Goal: Information Seeking & Learning: Learn about a topic

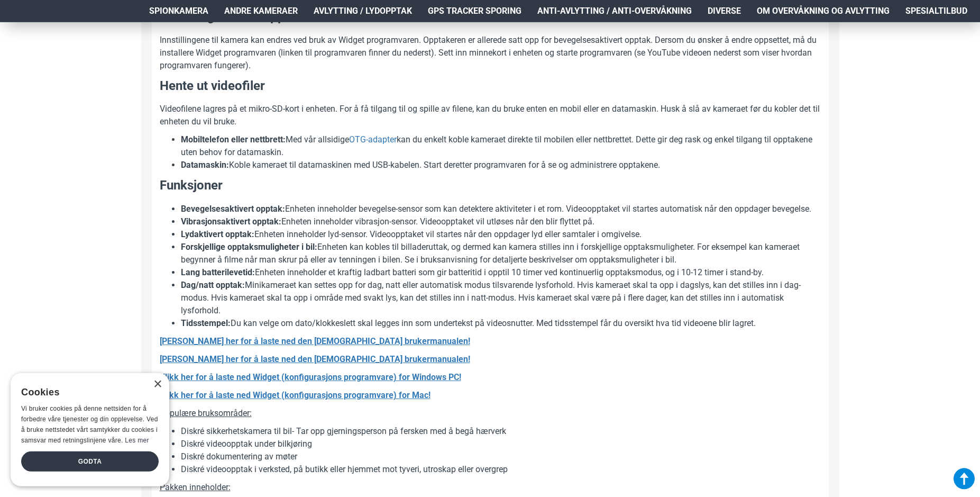
scroll to position [863, 0]
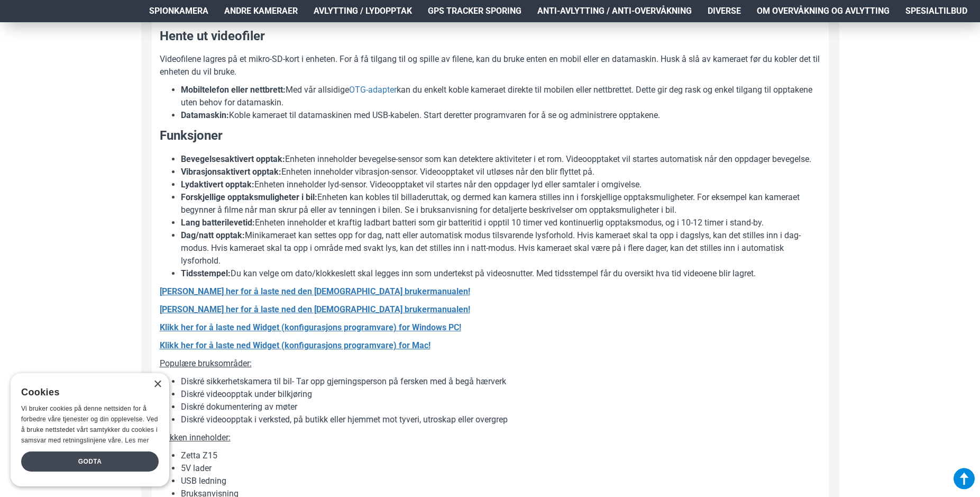
click at [109, 460] on div "Godta" at bounding box center [90, 461] width 138 height 20
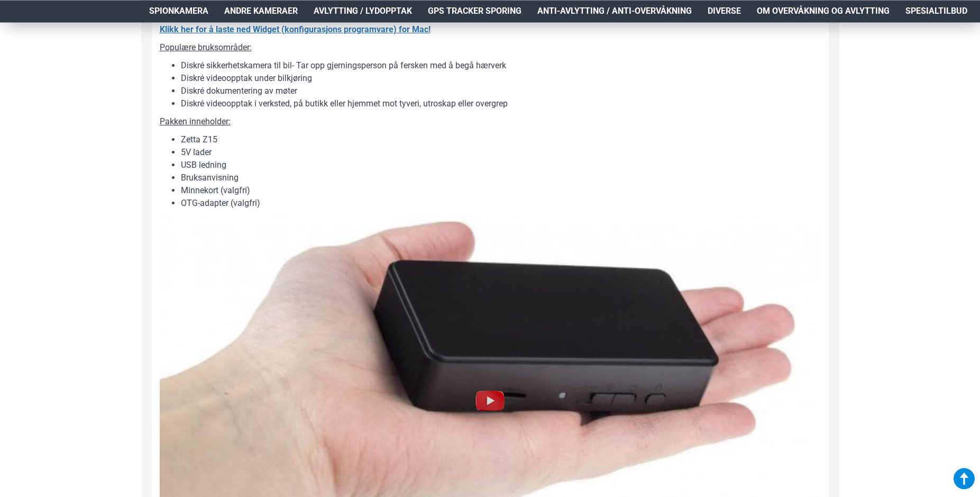
scroll to position [1187, 0]
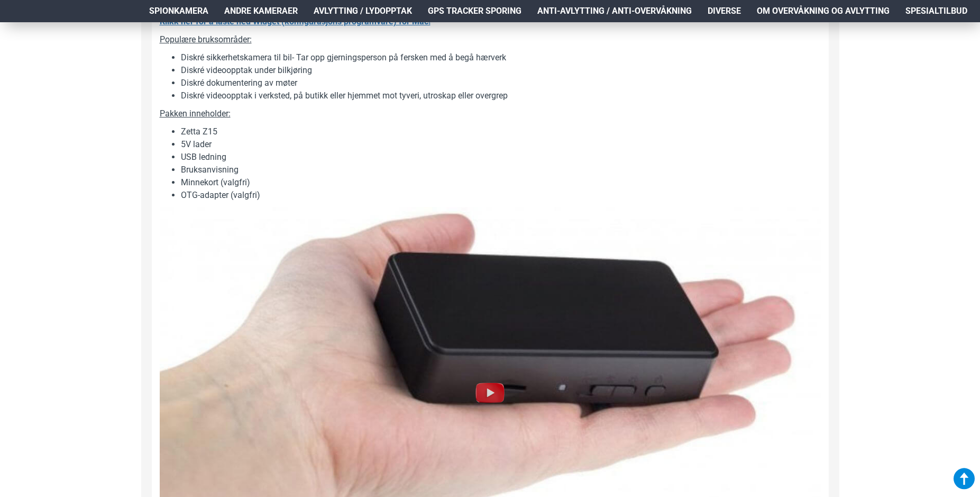
click at [483, 409] on img at bounding box center [490, 393] width 34 height 34
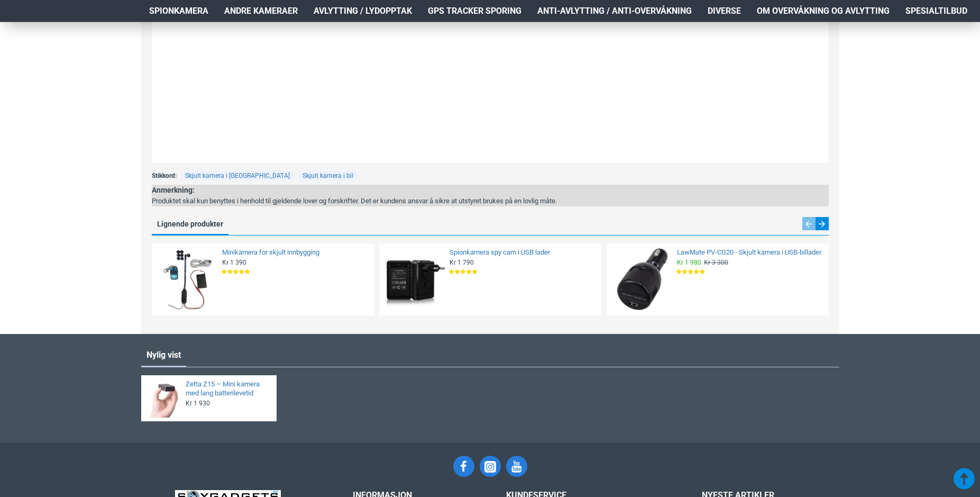
scroll to position [1996, 0]
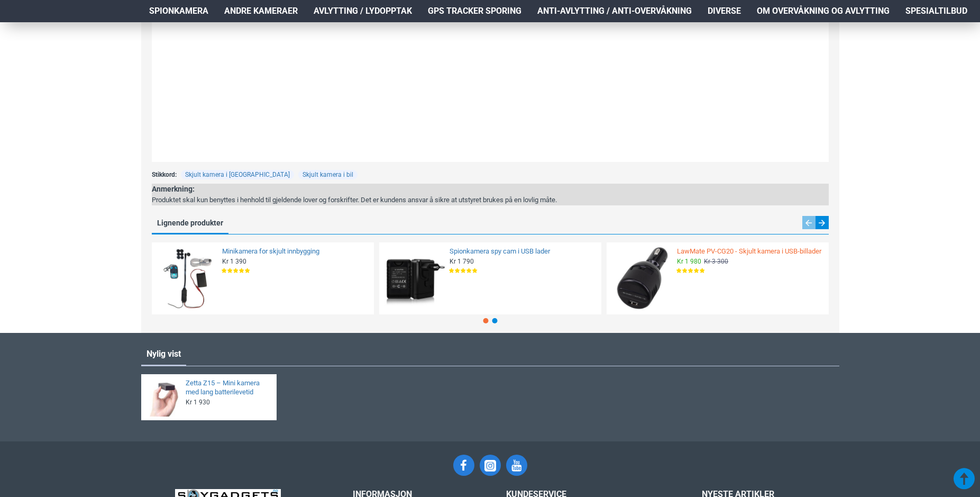
click at [692, 256] on link "LawMate PV-CG20 - Skjult kamera i USB-billader" at bounding box center [749, 251] width 145 height 9
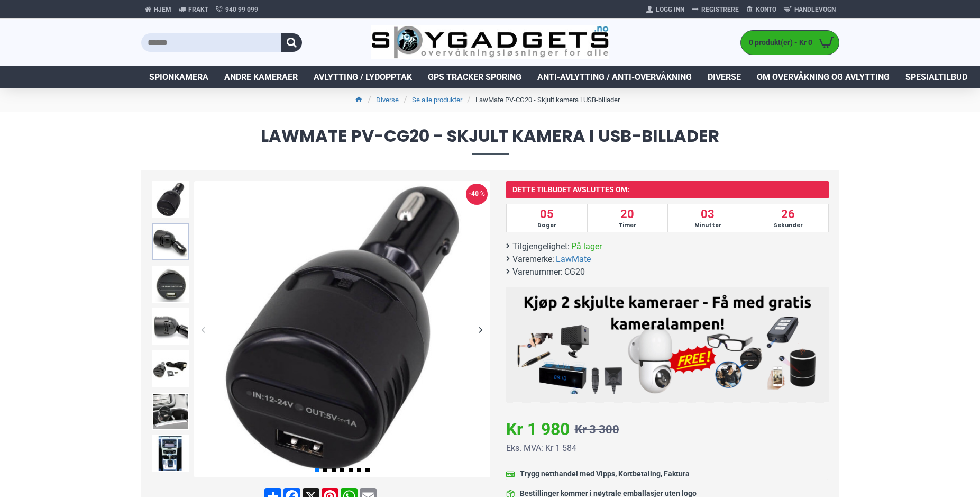
click at [171, 249] on img at bounding box center [170, 241] width 37 height 37
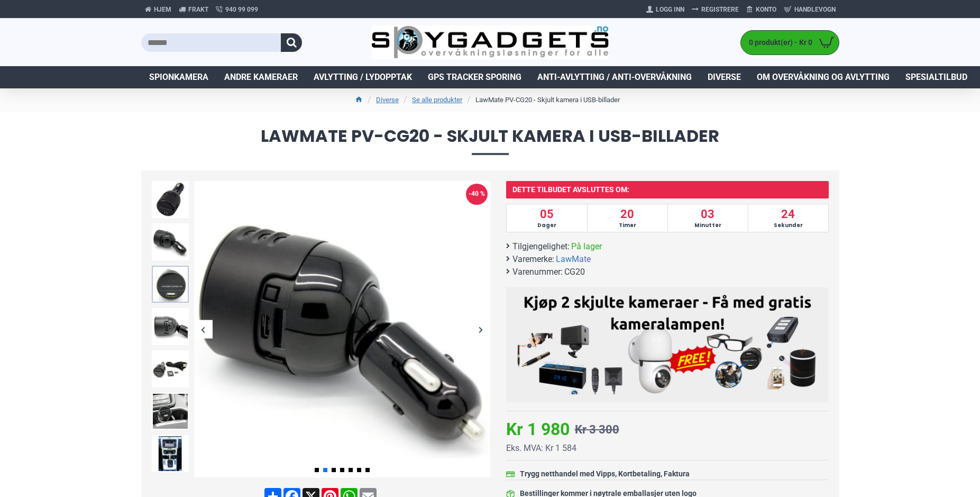
click at [171, 284] on img at bounding box center [170, 284] width 37 height 37
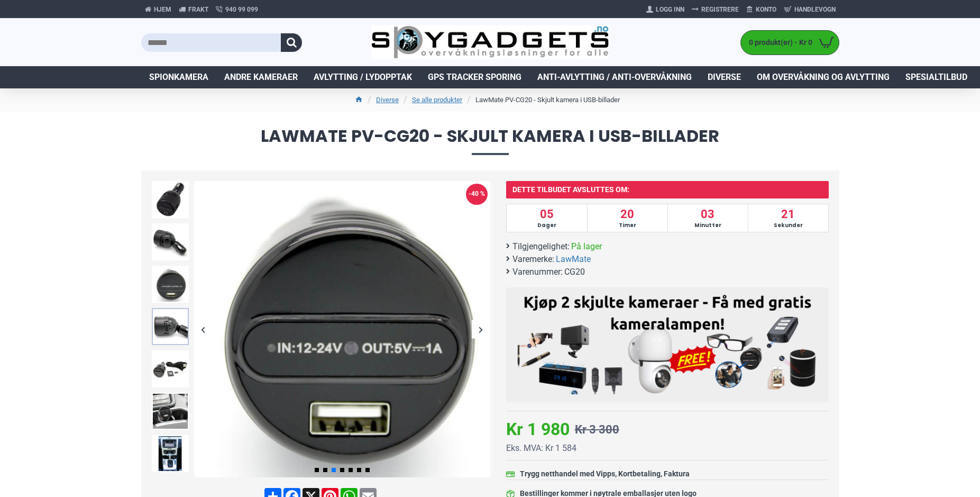
click at [170, 313] on img at bounding box center [170, 326] width 37 height 37
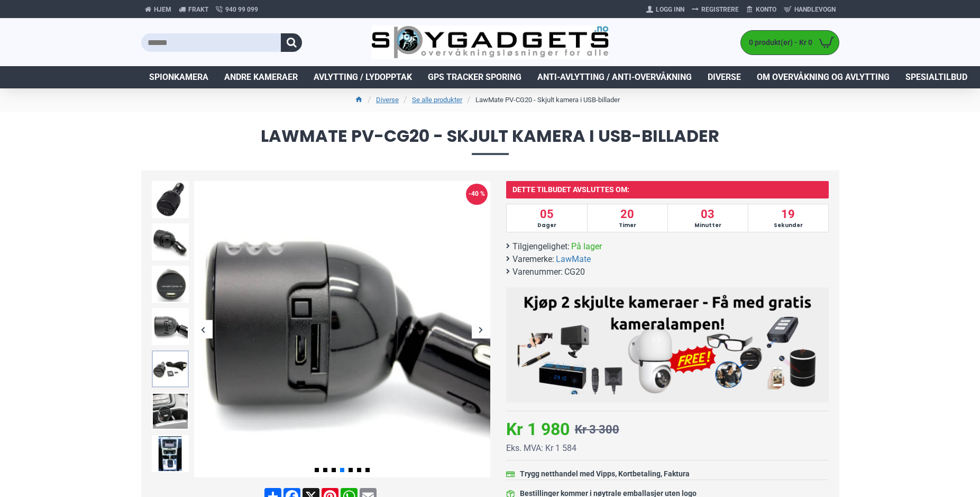
click at [175, 366] on img at bounding box center [170, 368] width 37 height 37
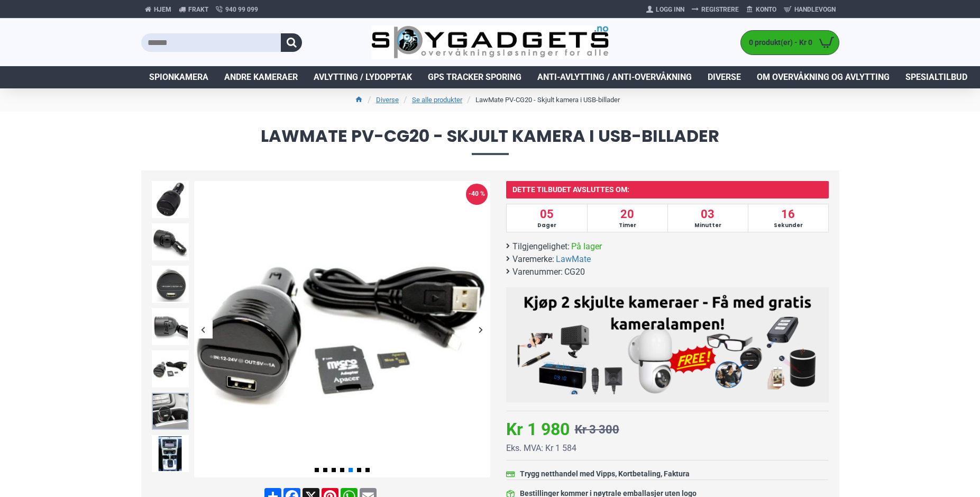
click at [175, 413] on img at bounding box center [170, 410] width 37 height 37
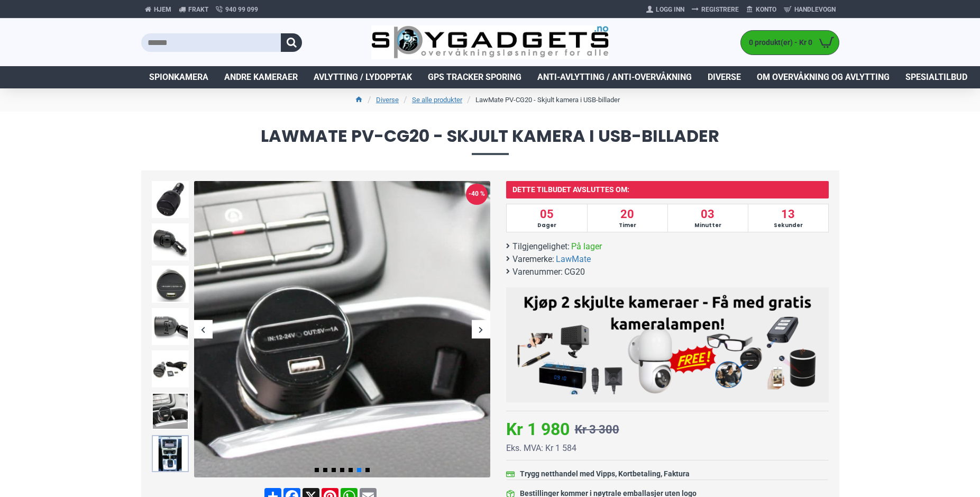
click at [171, 453] on img at bounding box center [170, 453] width 37 height 37
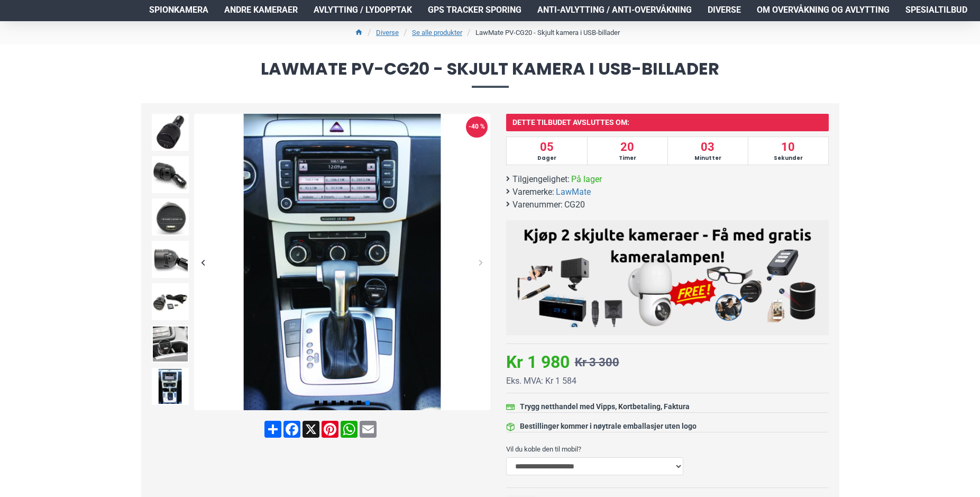
scroll to position [108, 0]
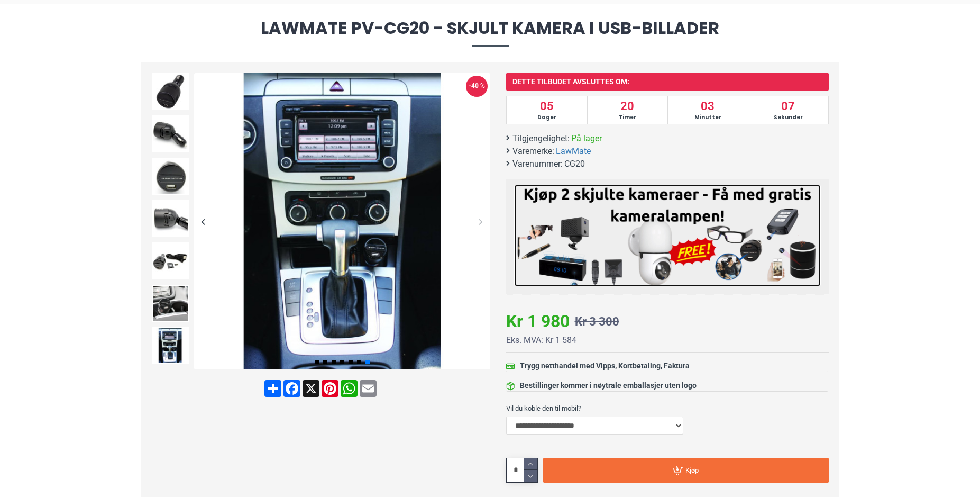
click at [671, 240] on img at bounding box center [667, 236] width 307 height 102
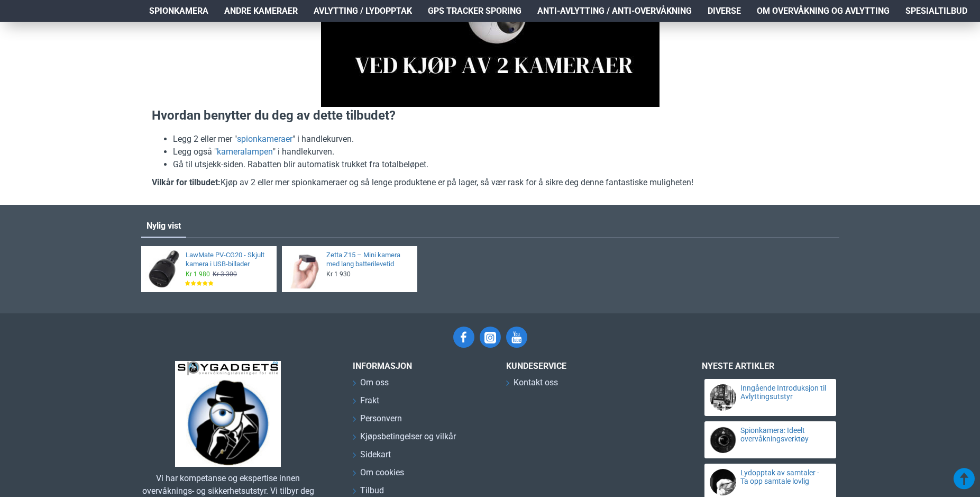
scroll to position [324, 0]
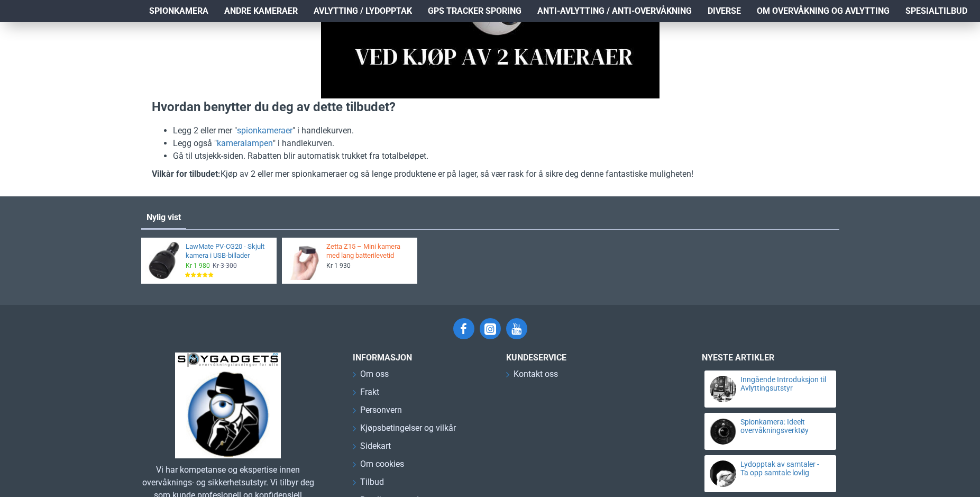
click at [359, 253] on link "Zetta Z15 – Mini kamera med lang batterilevetid" at bounding box center [368, 251] width 84 height 18
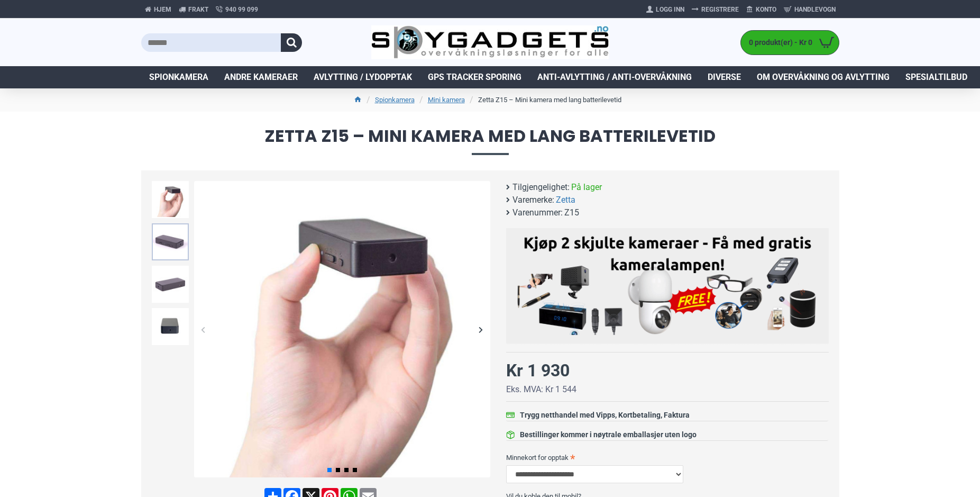
click at [178, 240] on img at bounding box center [170, 241] width 37 height 37
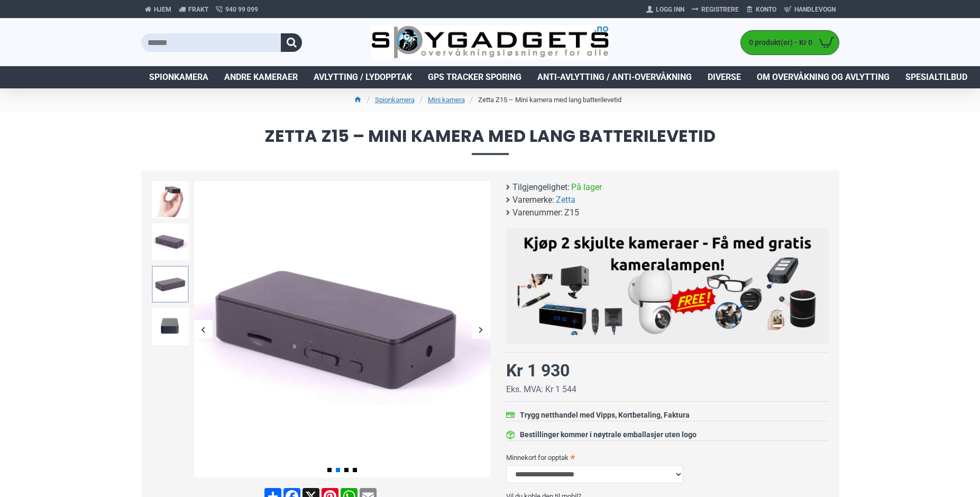
click at [173, 276] on img at bounding box center [170, 284] width 37 height 37
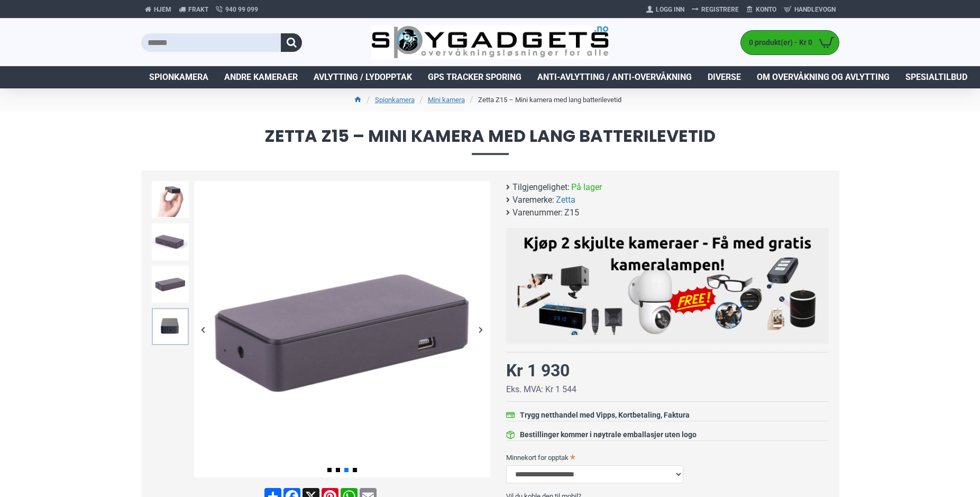
click at [173, 323] on img at bounding box center [170, 326] width 37 height 37
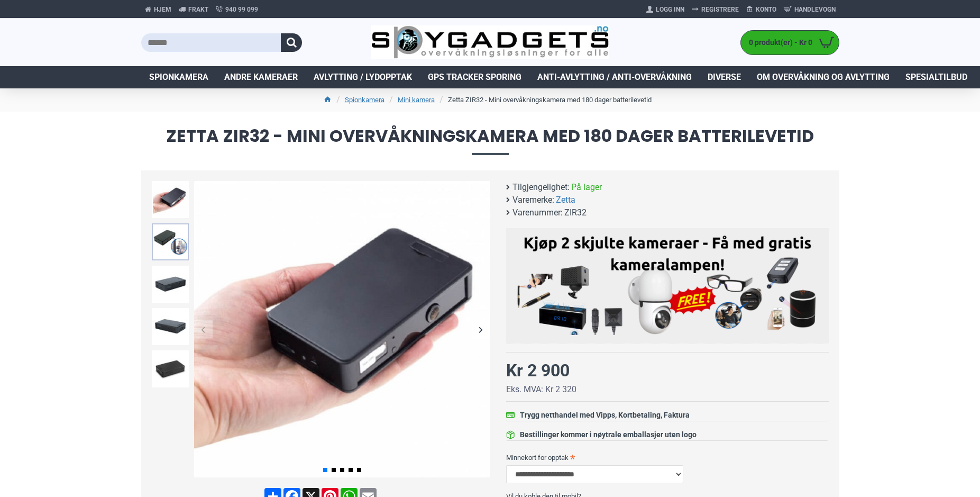
click at [182, 249] on img at bounding box center [170, 241] width 37 height 37
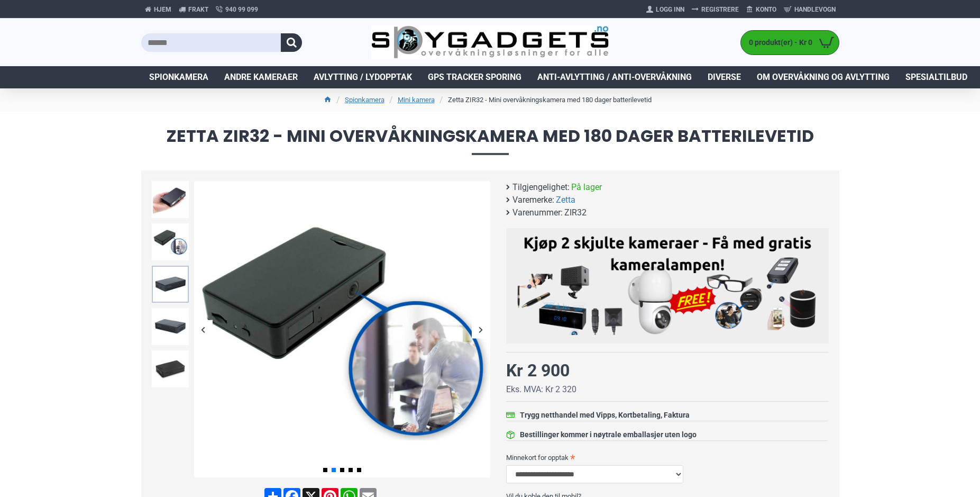
click at [163, 290] on img at bounding box center [170, 284] width 37 height 37
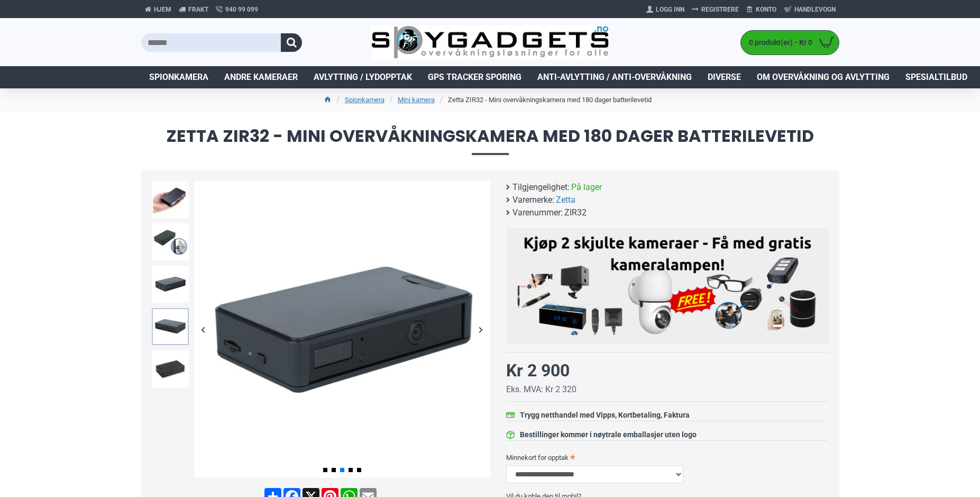
click at [163, 320] on img at bounding box center [170, 326] width 37 height 37
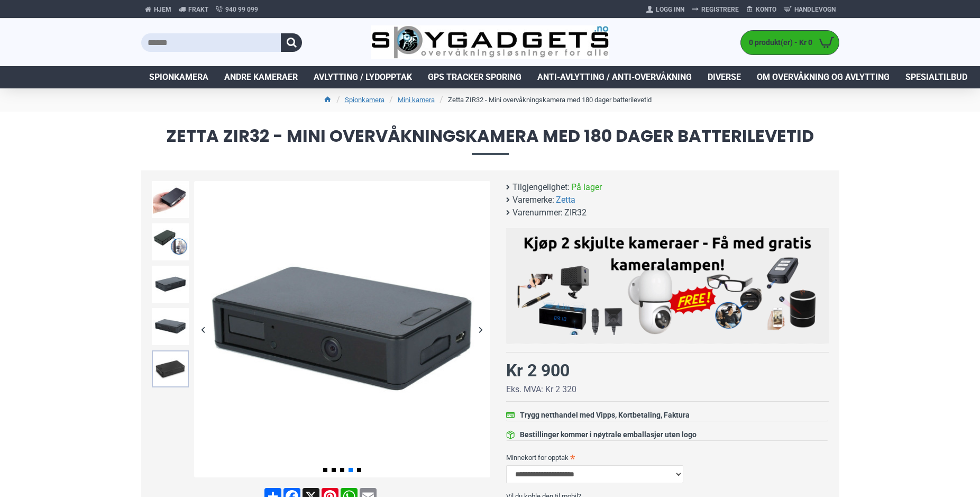
click at [162, 363] on img at bounding box center [170, 368] width 37 height 37
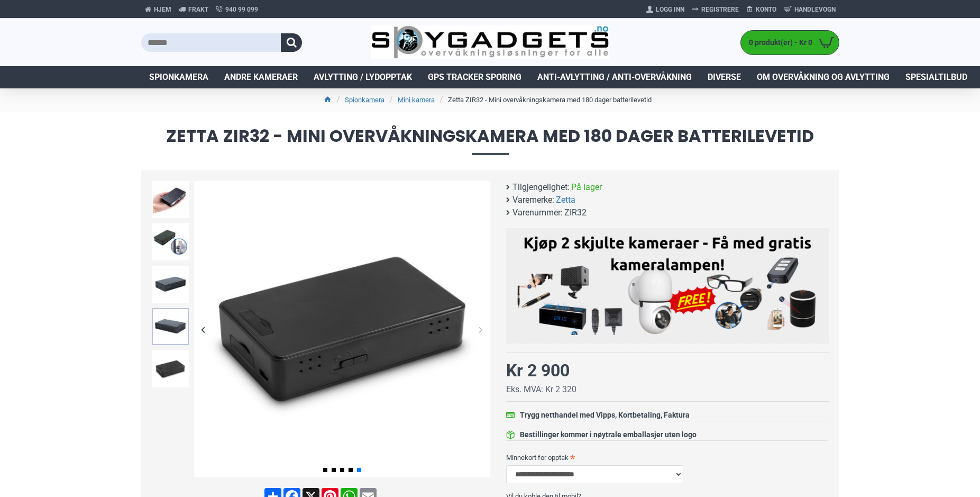
click at [163, 327] on img at bounding box center [170, 326] width 37 height 37
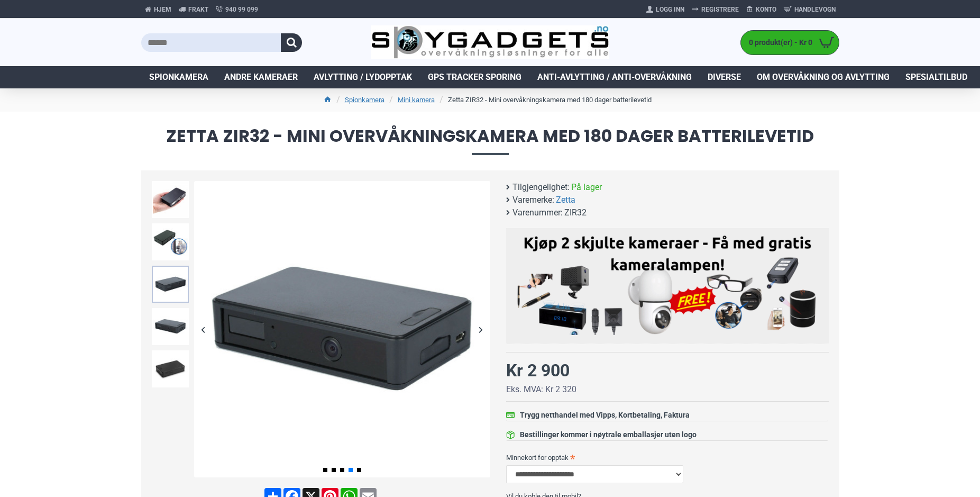
click at [162, 290] on img at bounding box center [170, 284] width 37 height 37
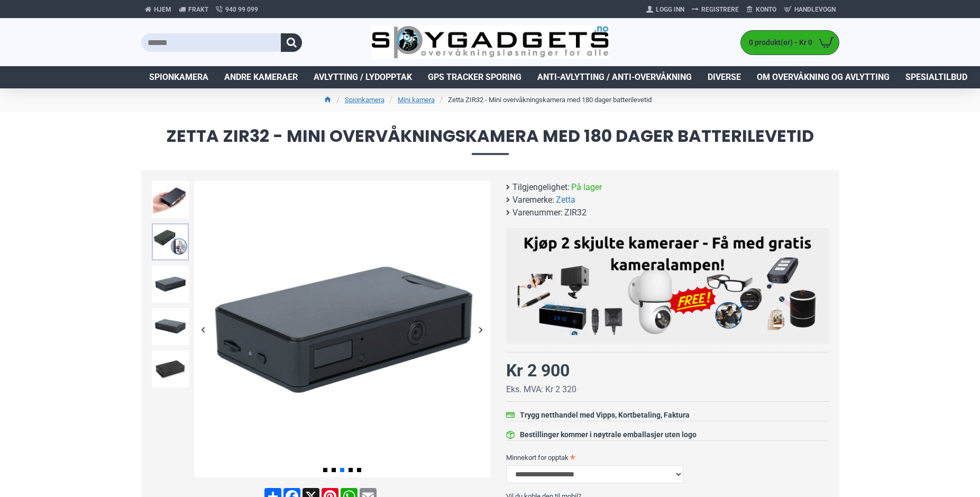
click at [169, 252] on img at bounding box center [170, 241] width 37 height 37
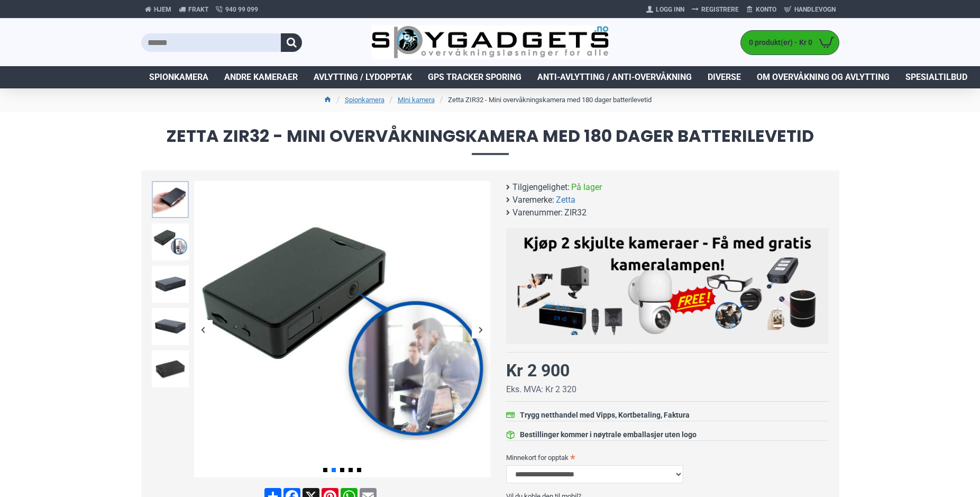
click at [177, 205] on img at bounding box center [170, 199] width 37 height 37
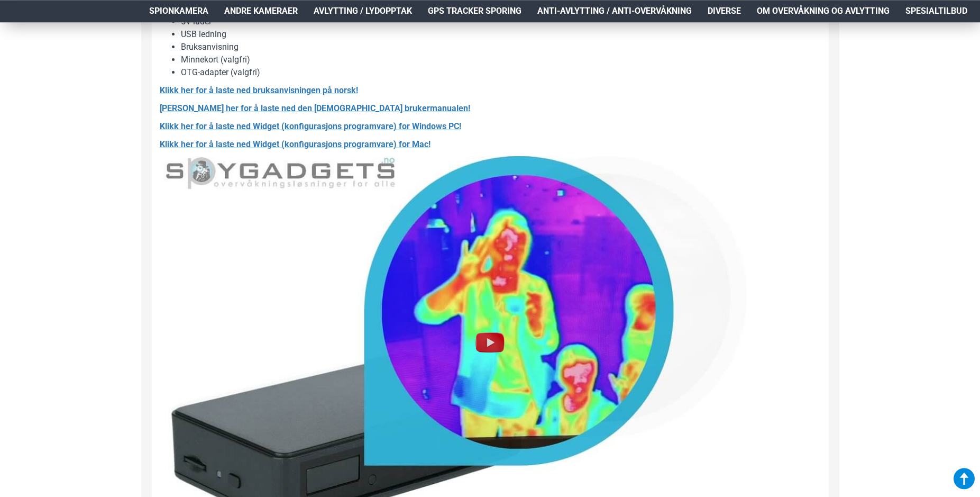
scroll to position [1187, 0]
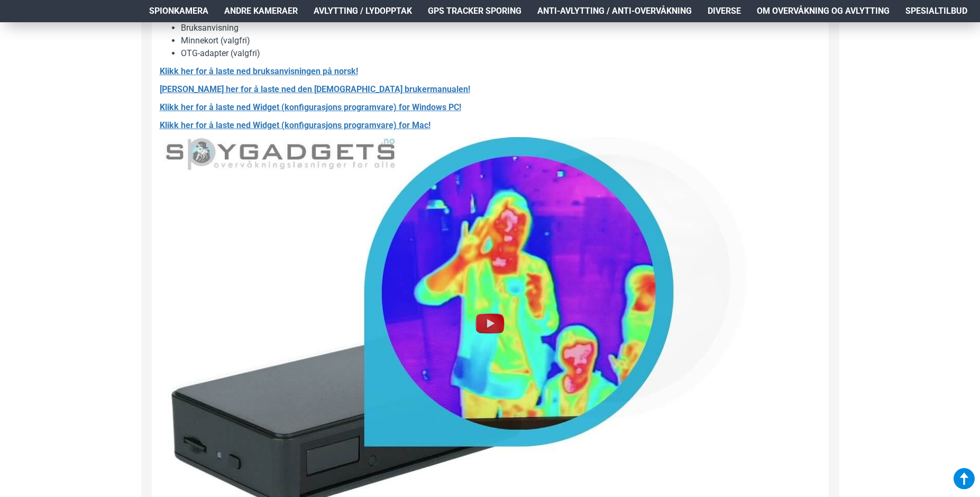
click at [492, 330] on img at bounding box center [490, 323] width 34 height 34
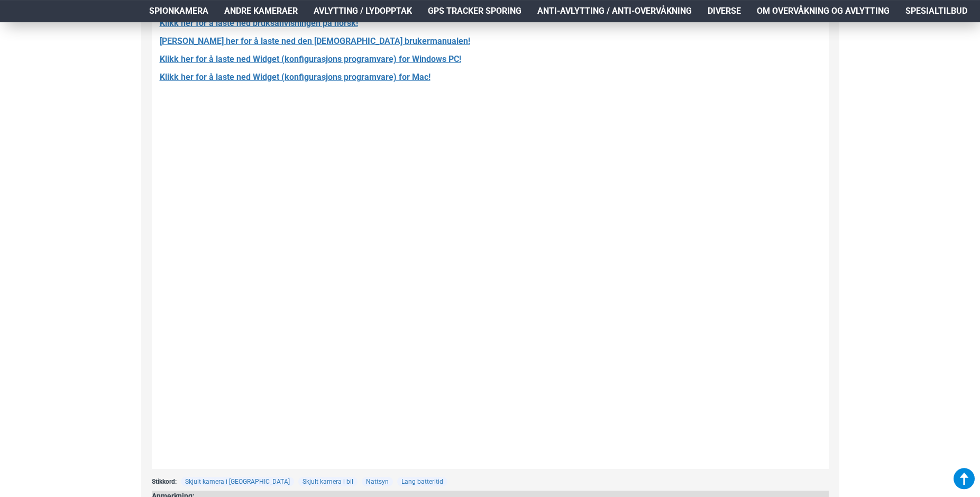
scroll to position [1241, 0]
